Goal: Task Accomplishment & Management: Use online tool/utility

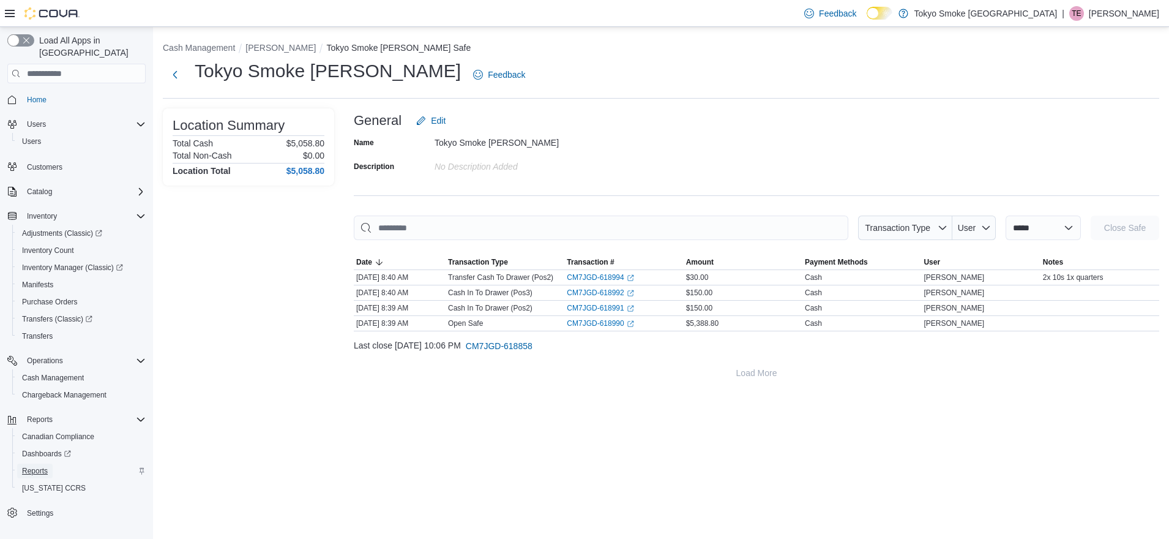
click at [36, 466] on span "Reports" at bounding box center [35, 471] width 26 height 10
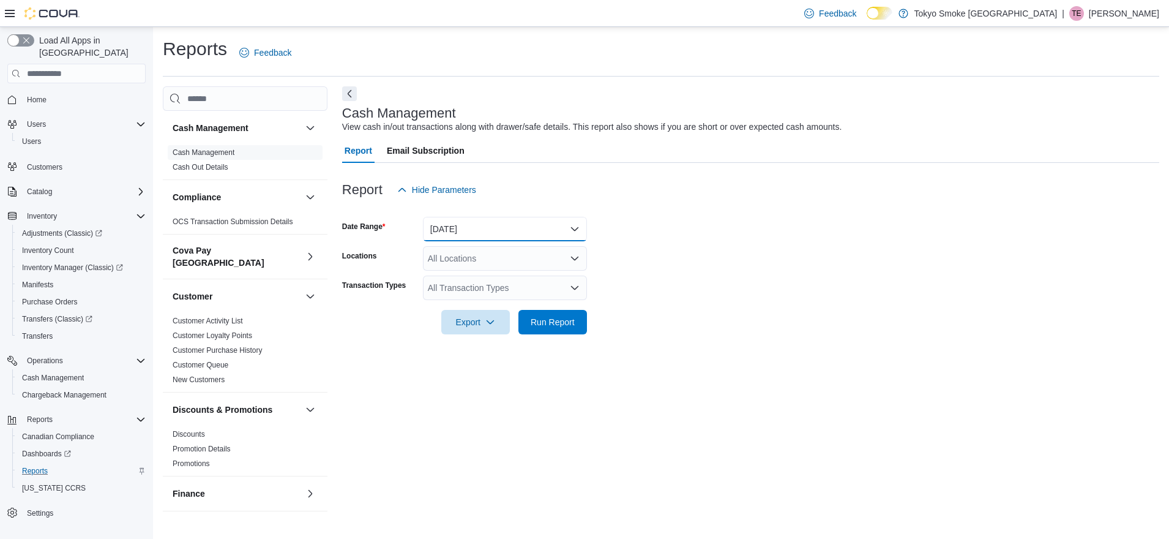
click at [504, 228] on button "[DATE]" at bounding box center [505, 229] width 164 height 24
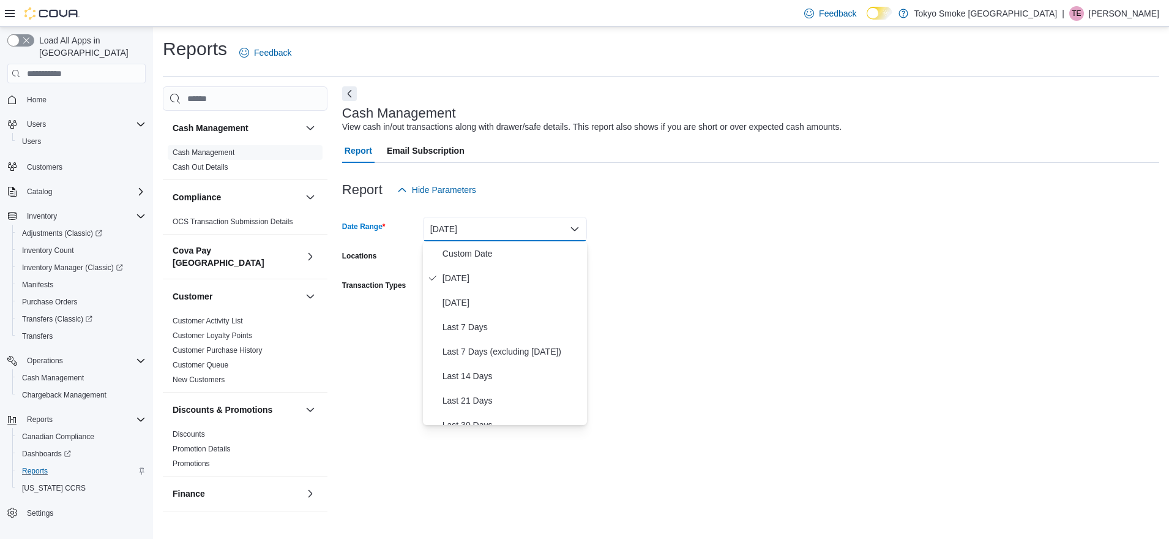
click at [665, 233] on form "Date Range [DATE] Locations All Locations Transaction Types All Transaction Typ…" at bounding box center [750, 268] width 817 height 132
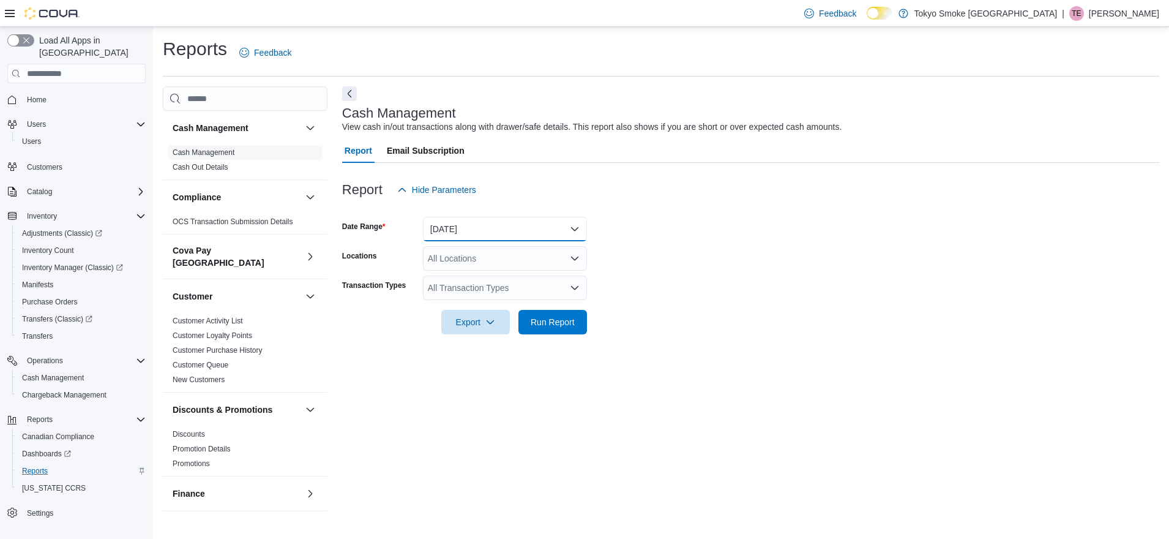
click at [500, 227] on button "[DATE]" at bounding box center [505, 229] width 164 height 24
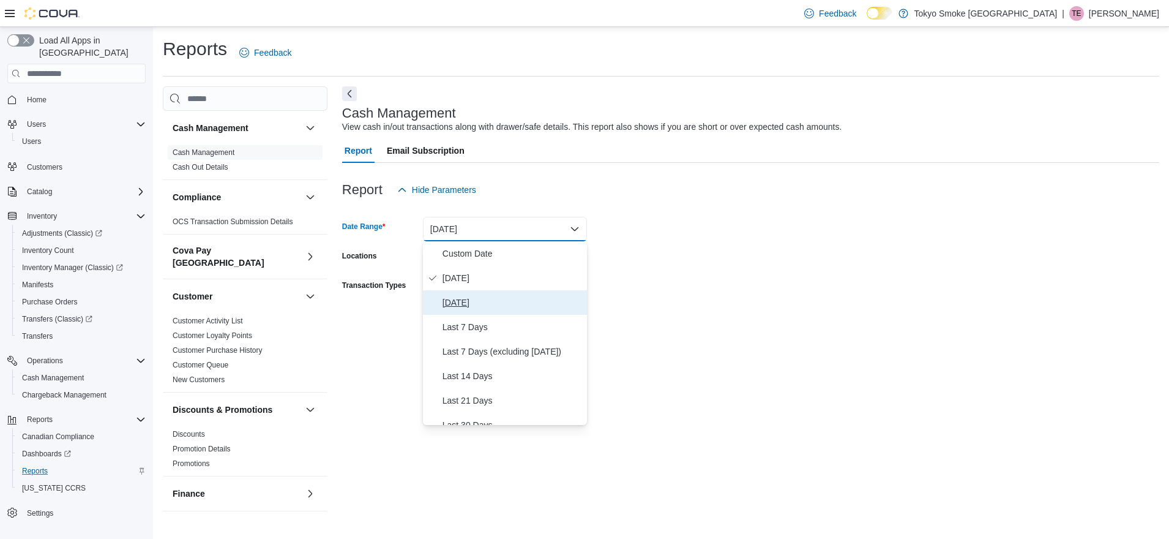
click at [456, 299] on span "[DATE]" at bounding box center [513, 302] width 140 height 15
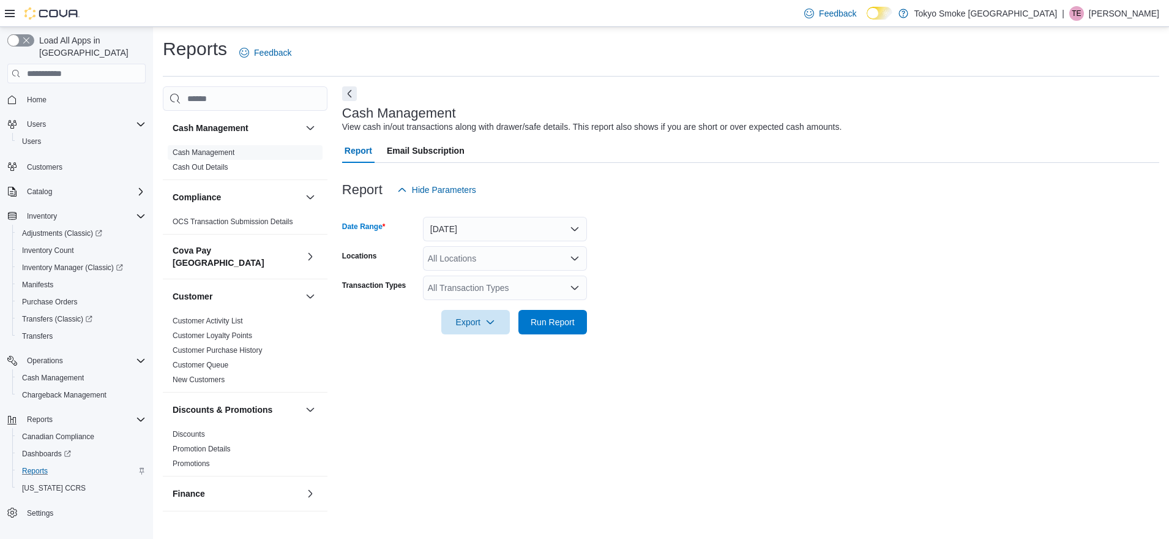
click at [479, 258] on div "All Locations" at bounding box center [505, 258] width 164 height 24
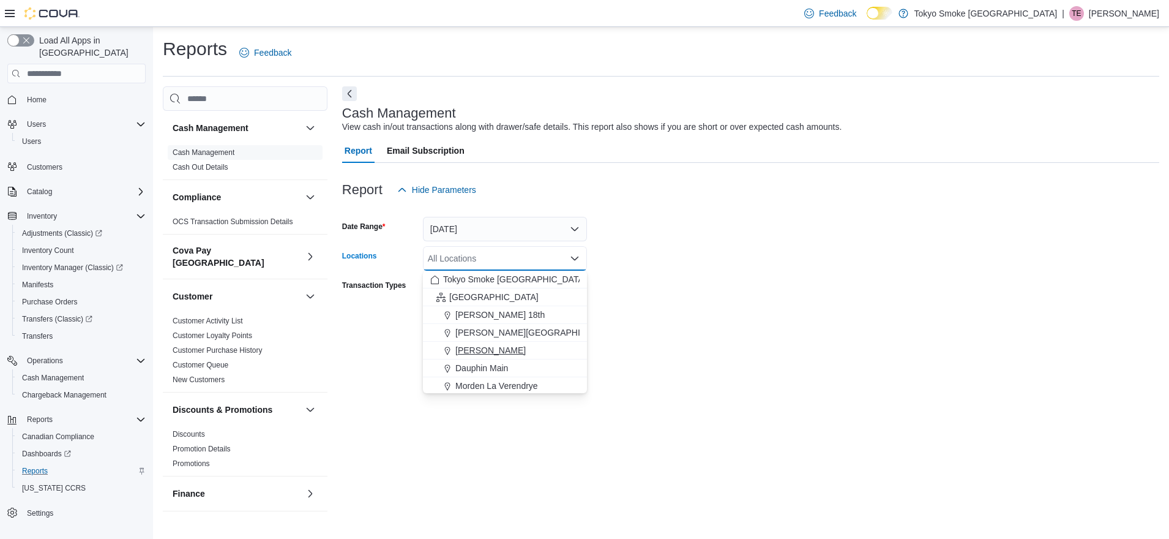
click at [473, 349] on span "[PERSON_NAME]" at bounding box center [491, 350] width 70 height 12
click at [775, 341] on div at bounding box center [750, 341] width 817 height 15
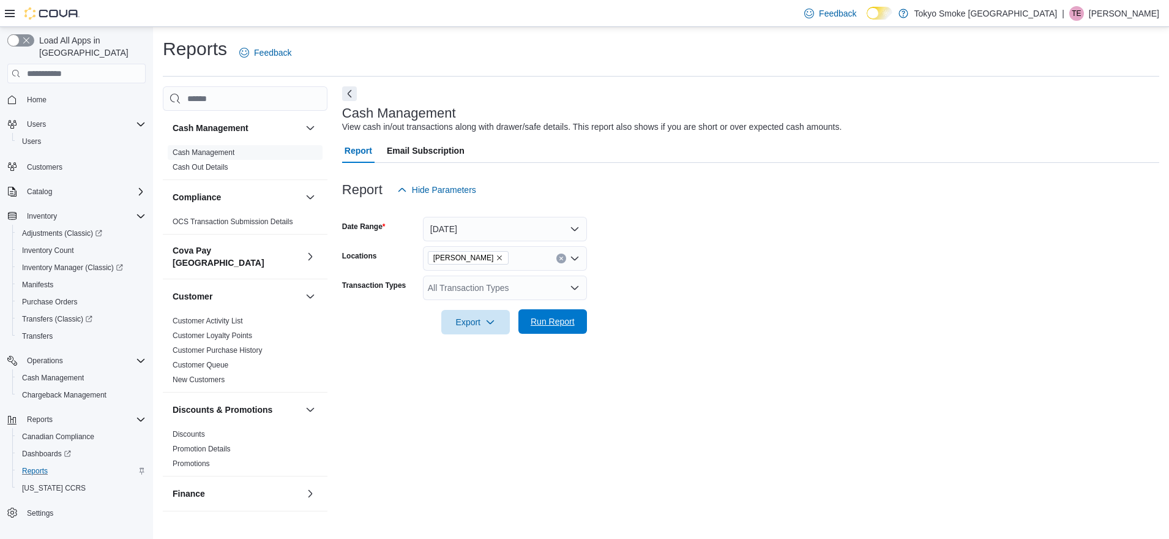
click at [564, 325] on span "Run Report" at bounding box center [553, 321] width 44 height 12
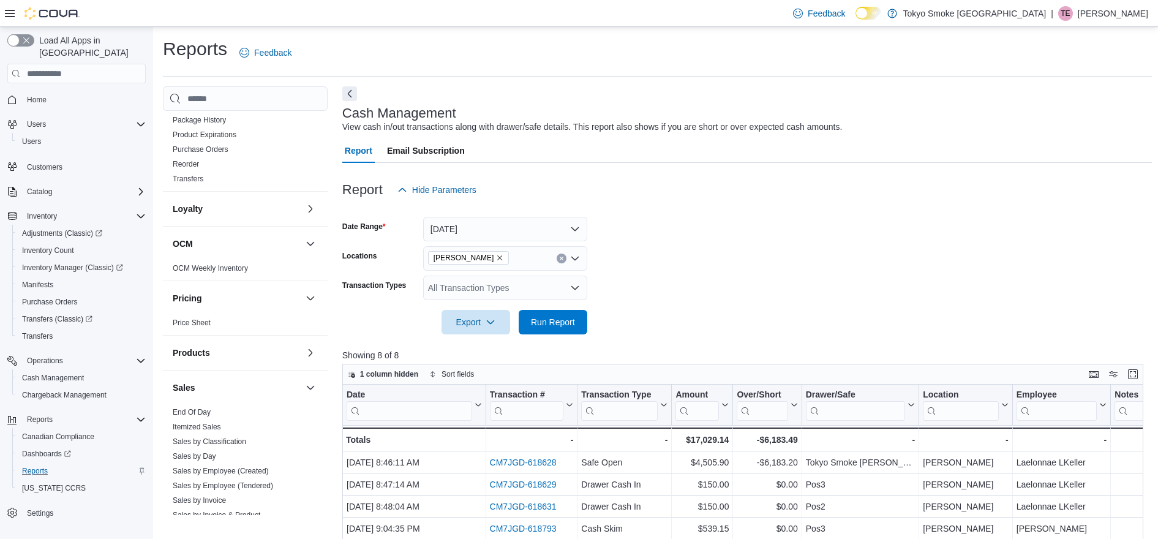
scroll to position [674, 0]
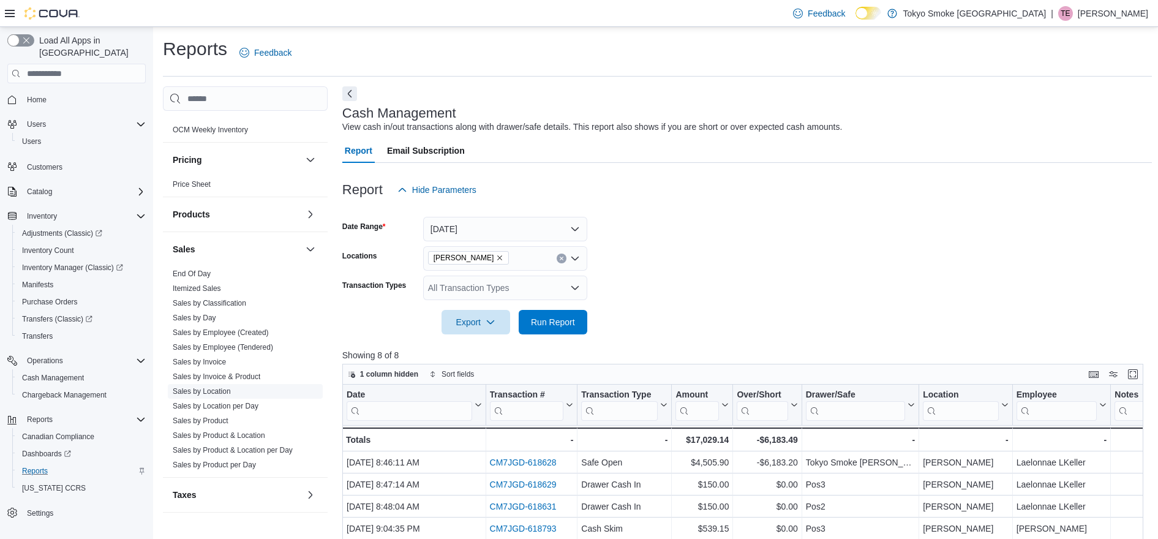
click at [202, 387] on link "Sales by Location" at bounding box center [202, 391] width 58 height 9
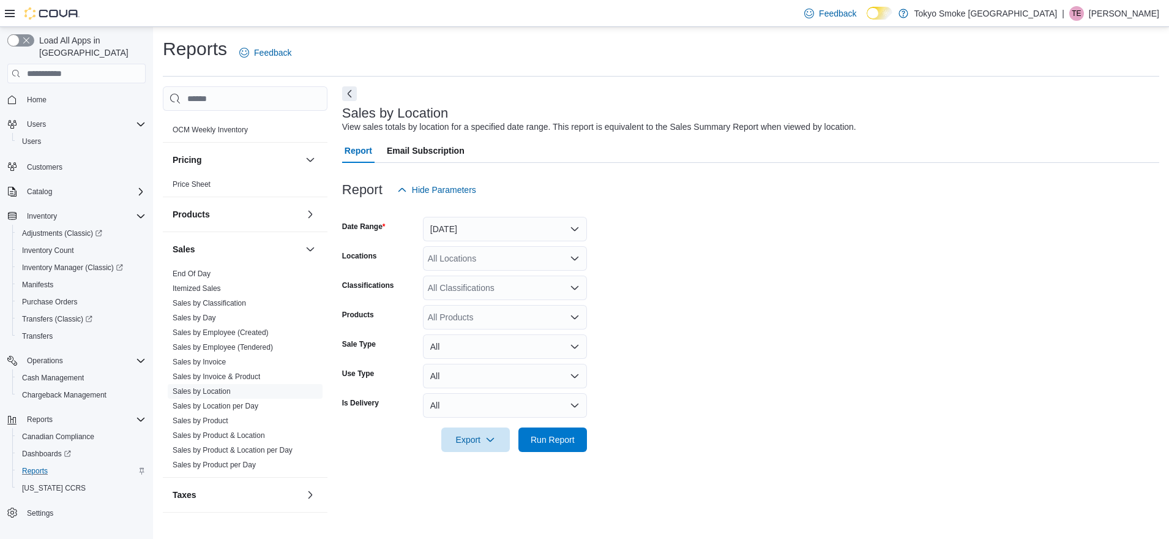
click at [485, 257] on div "All Locations" at bounding box center [505, 258] width 164 height 24
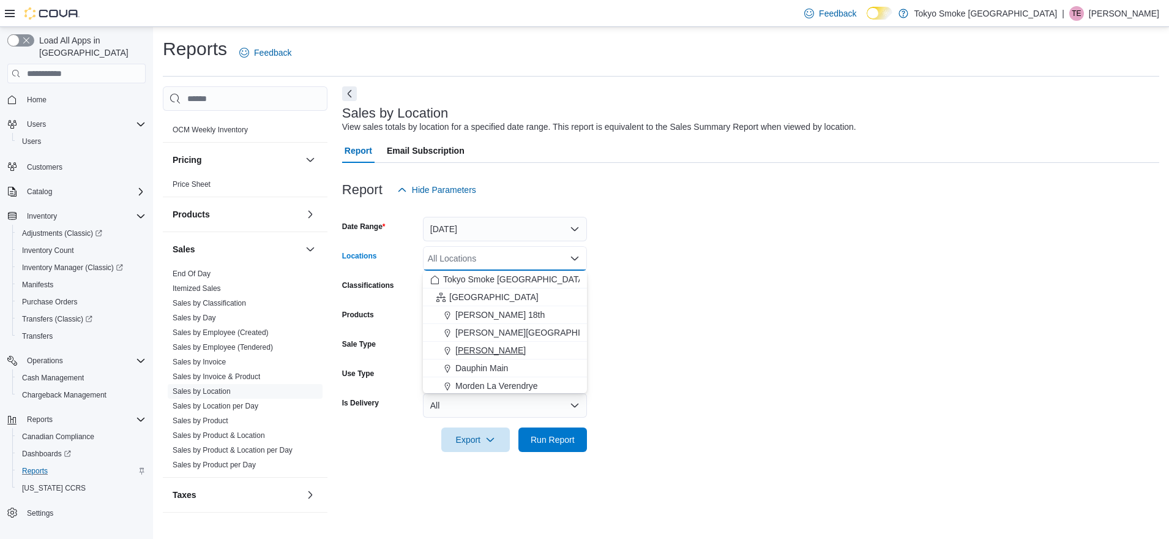
click at [495, 347] on span "[PERSON_NAME]" at bounding box center [491, 350] width 70 height 12
click at [539, 432] on span "Run Report" at bounding box center [553, 439] width 54 height 24
